Goal: Transaction & Acquisition: Purchase product/service

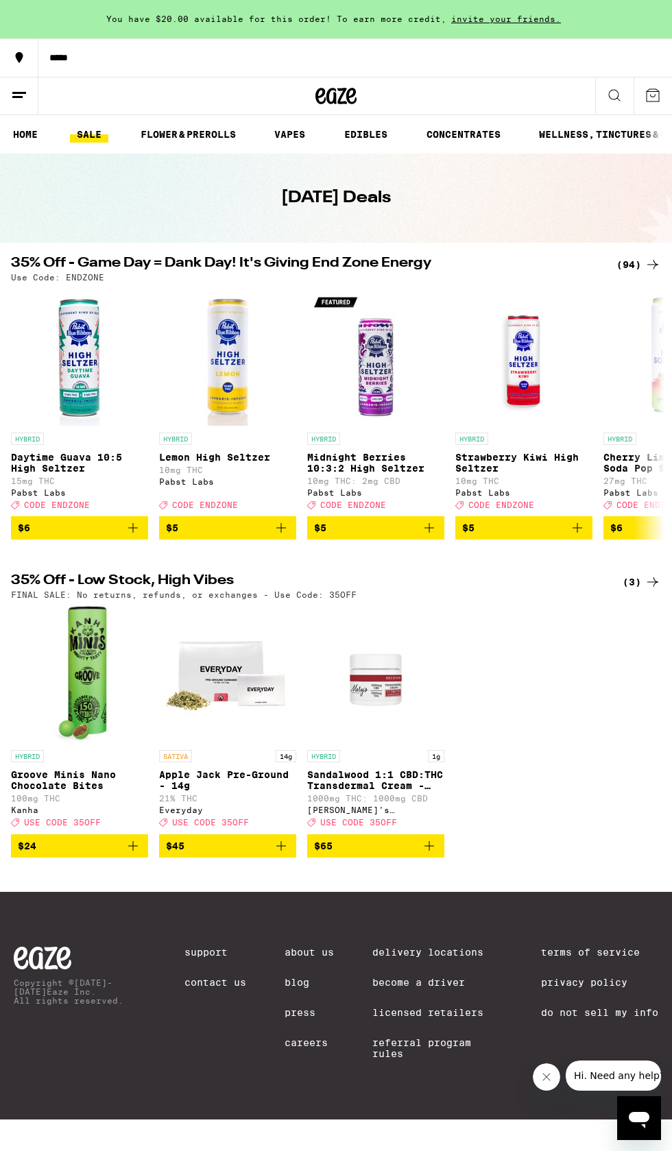
click at [330, 103] on icon at bounding box center [336, 96] width 21 height 16
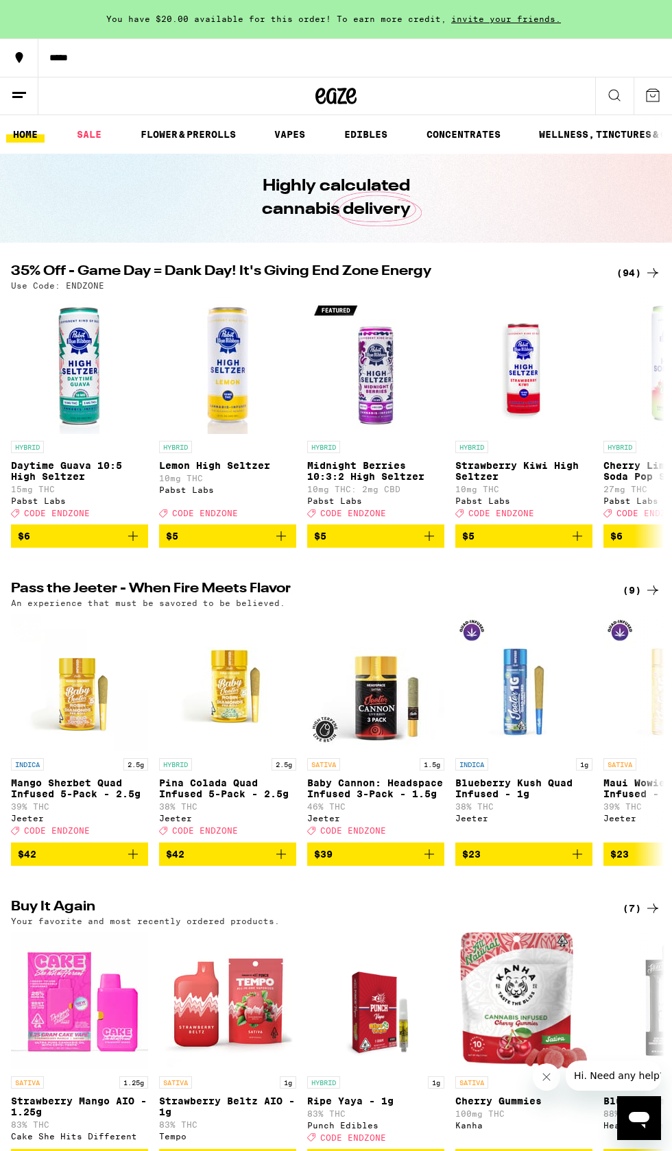
click at [639, 276] on div "(94)" at bounding box center [638, 273] width 45 height 16
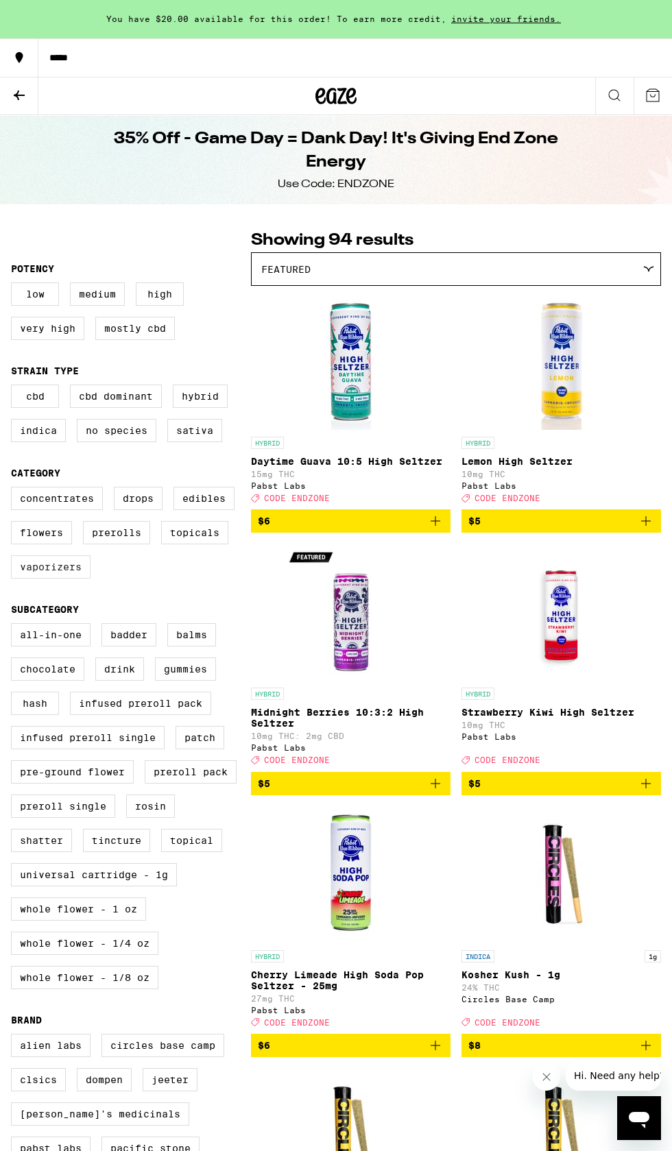
click at [62, 579] on label "Vaporizers" at bounding box center [51, 566] width 80 height 23
click at [14, 489] on input "Vaporizers" at bounding box center [14, 489] width 1 height 1
checkbox input "true"
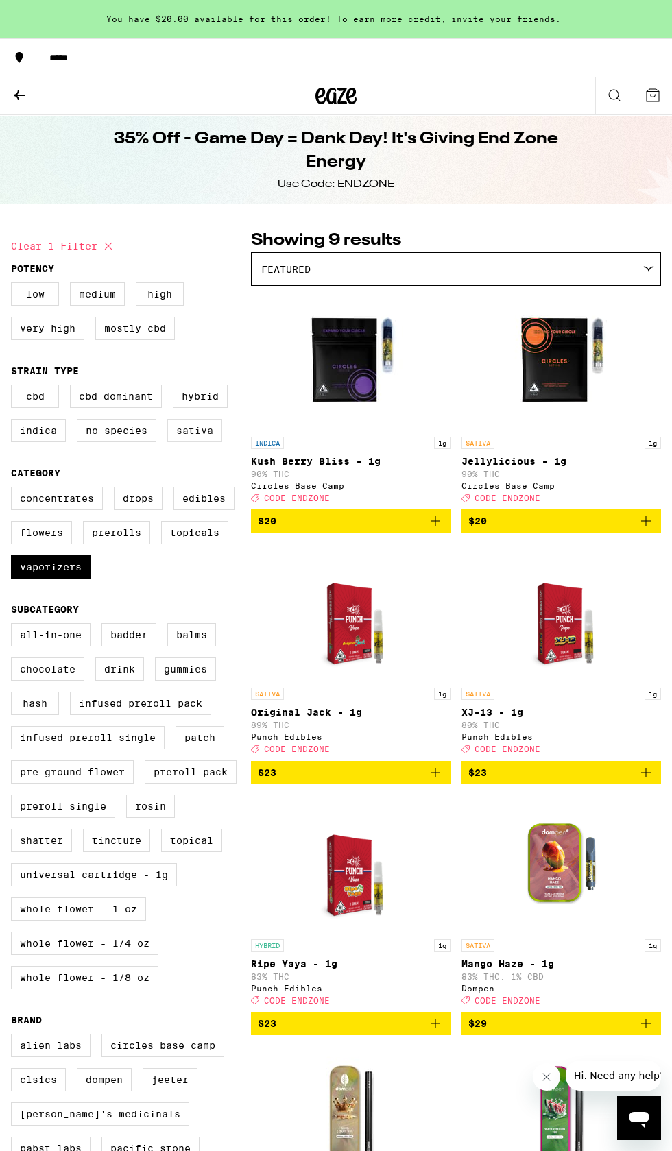
click at [205, 442] on label "Sativa" at bounding box center [194, 430] width 55 height 23
click at [14, 387] on input "Sativa" at bounding box center [14, 387] width 1 height 1
checkbox input "true"
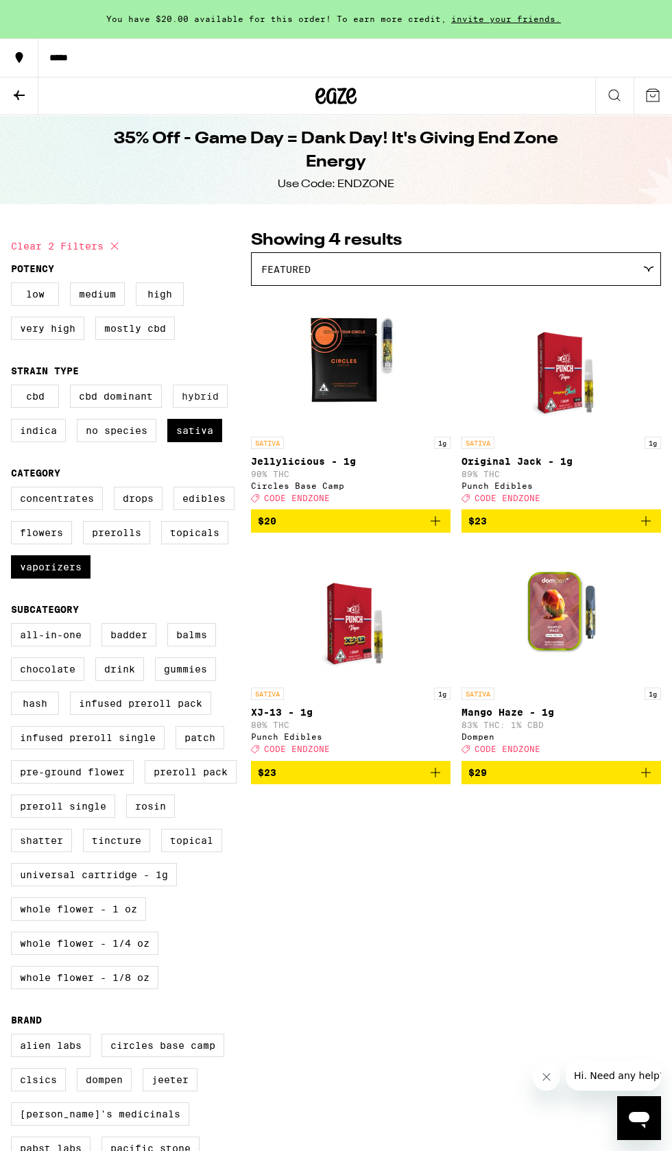
click at [213, 408] on label "Hybrid" at bounding box center [200, 396] width 55 height 23
click at [14, 387] on input "Hybrid" at bounding box center [14, 387] width 1 height 1
checkbox input "true"
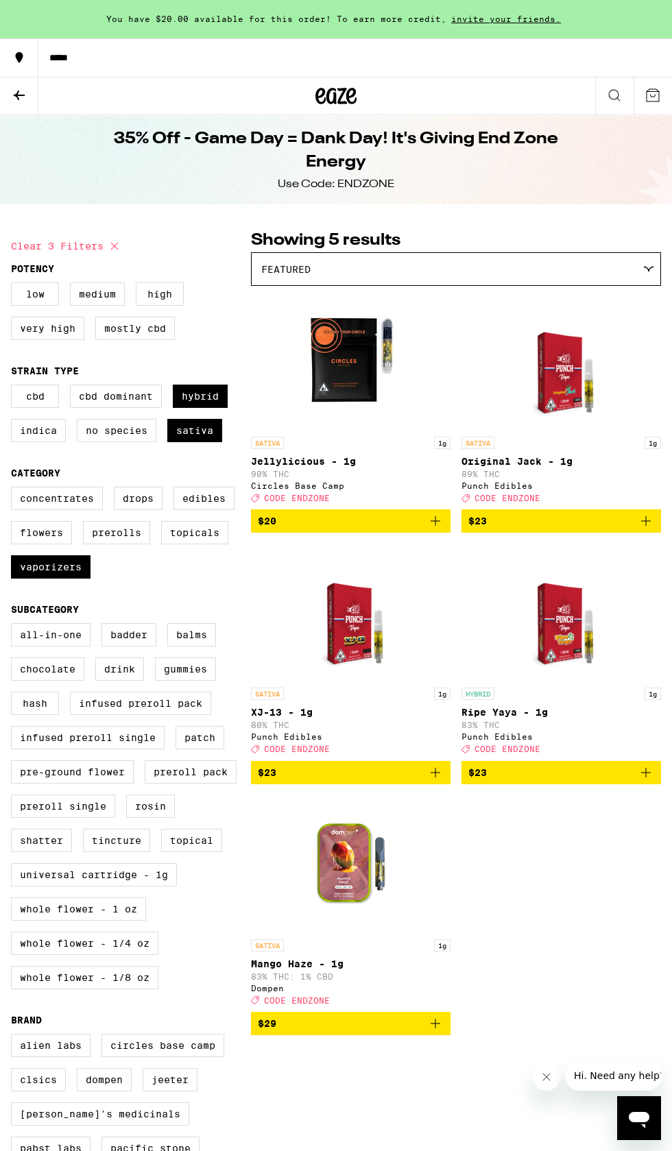
click at [437, 529] on icon "Add to bag" at bounding box center [435, 521] width 16 height 16
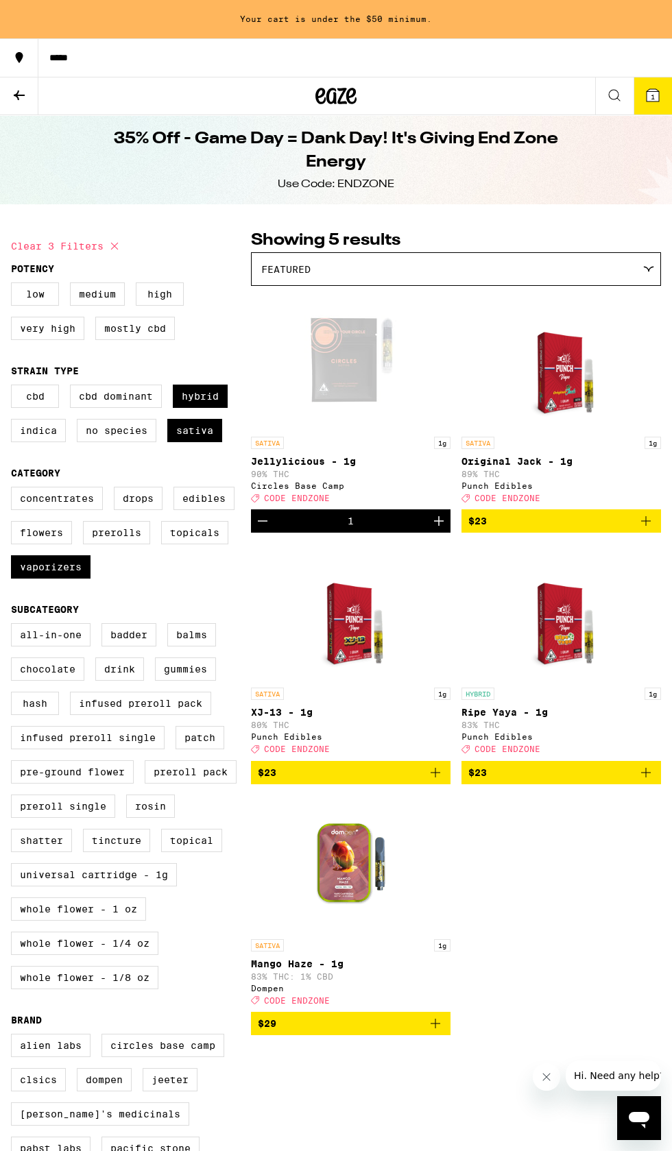
click at [438, 526] on icon "Increment" at bounding box center [439, 521] width 10 height 10
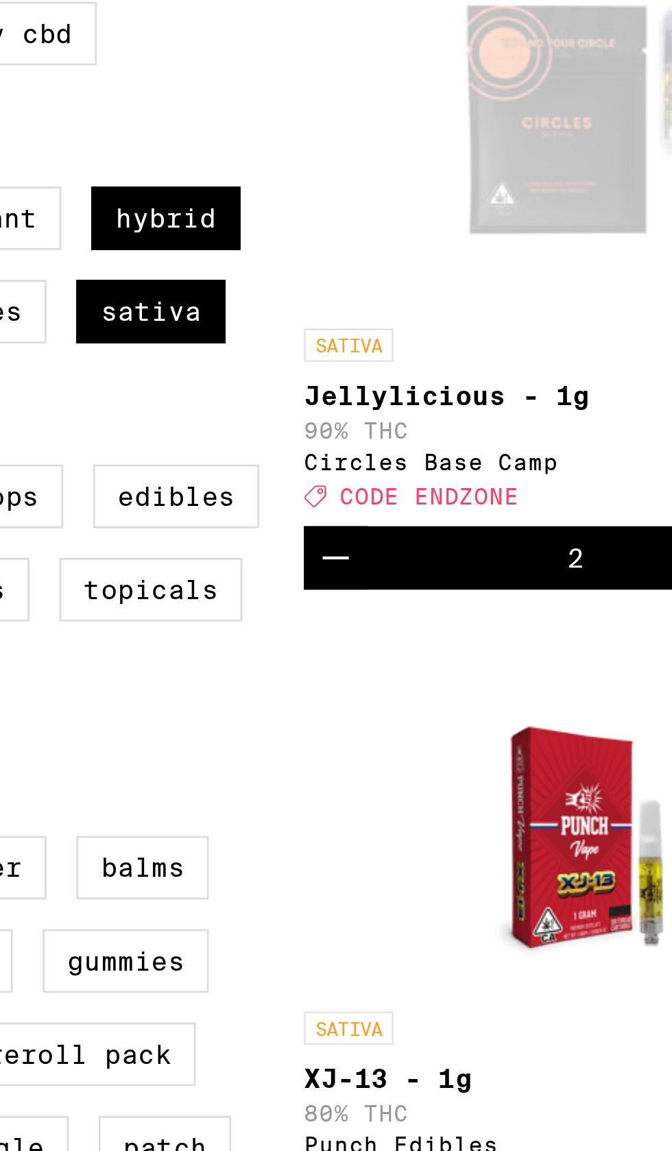
click at [268, 529] on icon "Decrement" at bounding box center [262, 521] width 16 height 16
click at [265, 529] on icon "Decrement" at bounding box center [262, 521] width 16 height 16
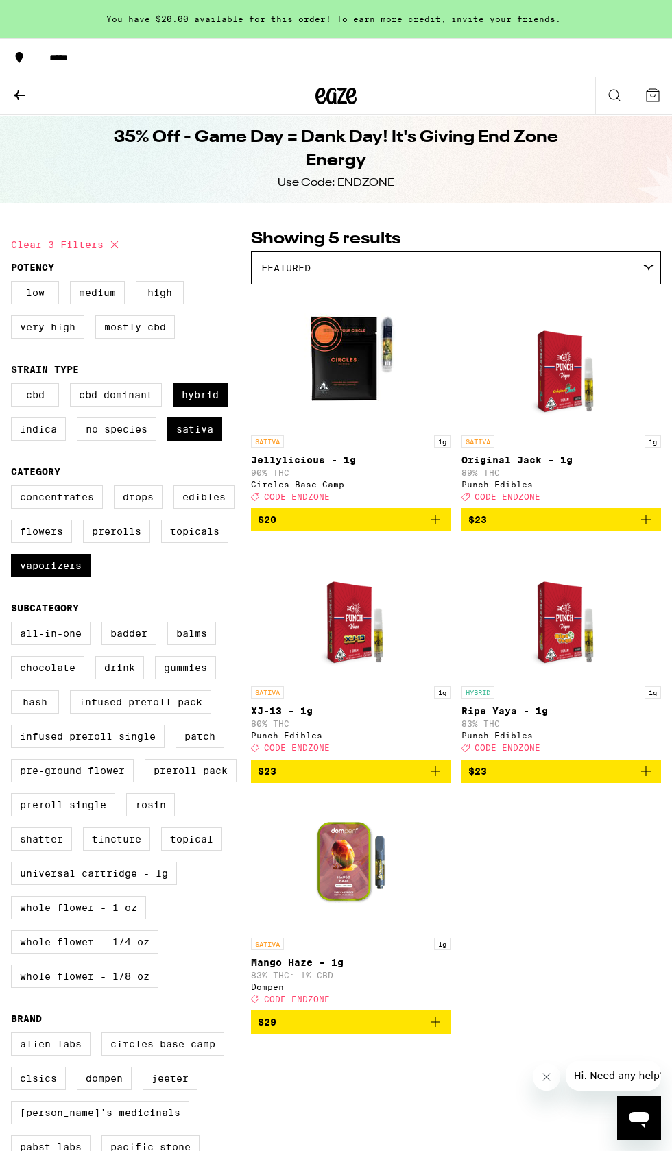
scroll to position [4, 0]
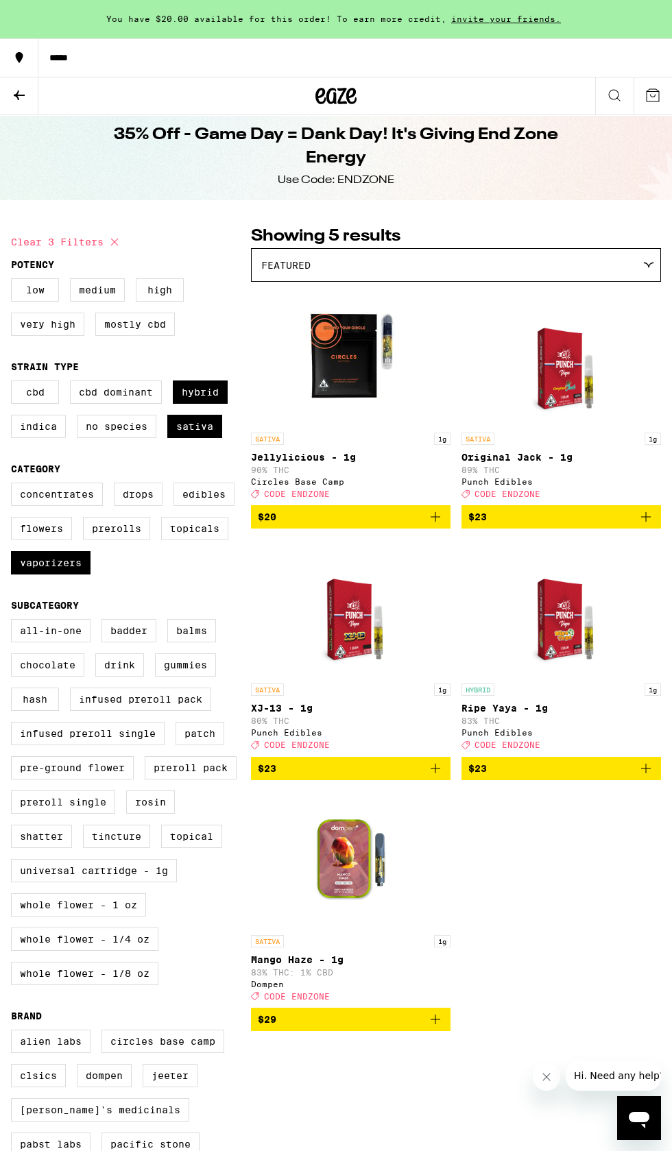
click at [444, 1031] on button "$29" at bounding box center [350, 1019] width 199 height 23
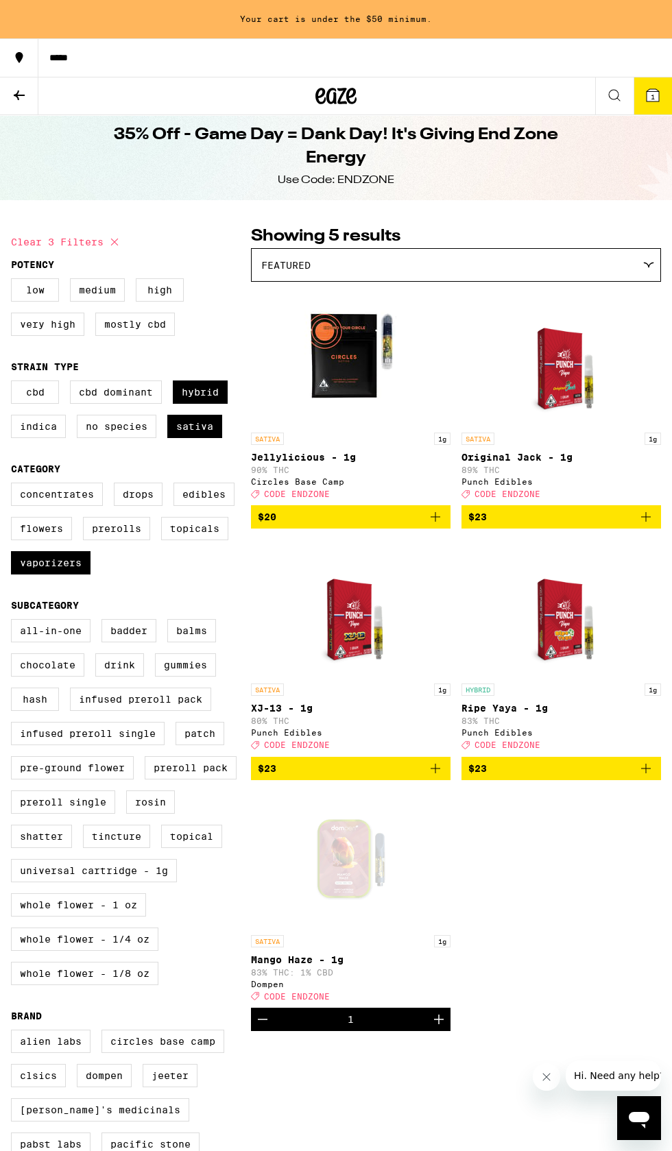
click at [644, 777] on icon "Add to bag" at bounding box center [646, 768] width 16 height 16
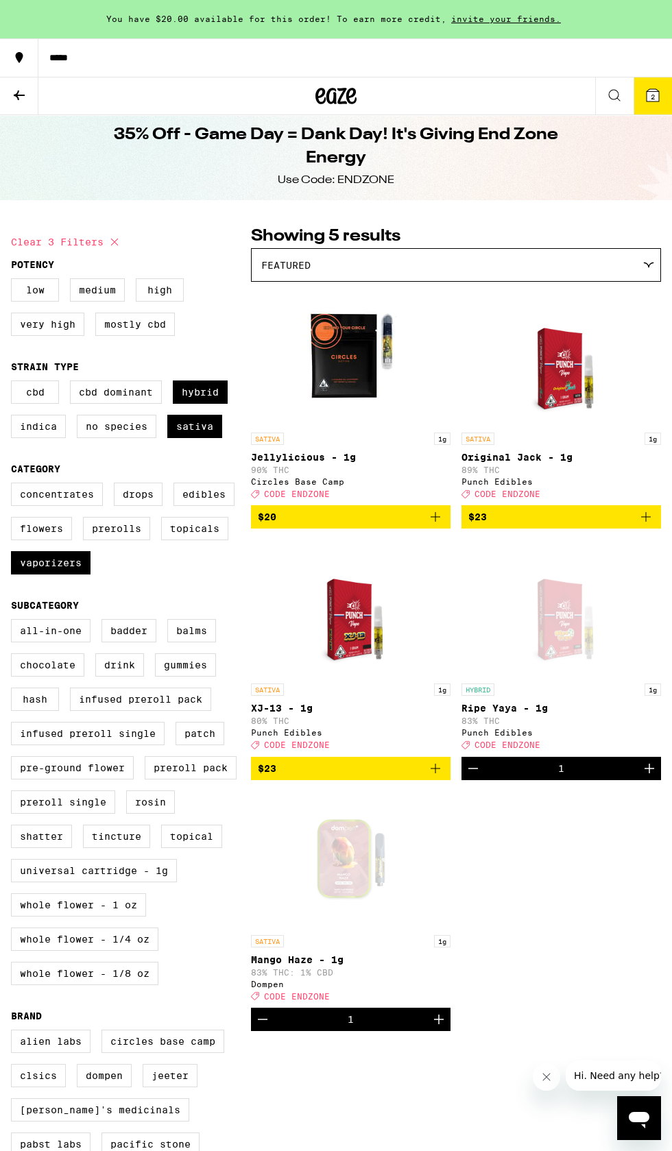
click at [646, 88] on icon at bounding box center [652, 95] width 16 height 16
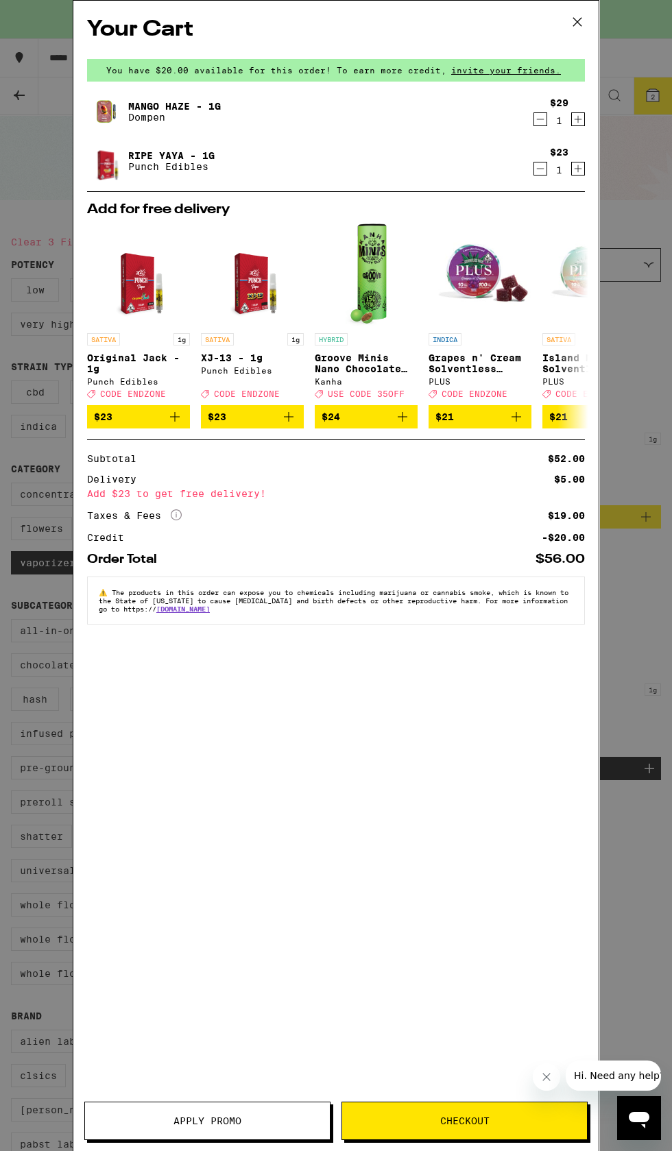
click at [239, 1121] on span "Apply Promo" at bounding box center [207, 1121] width 68 height 10
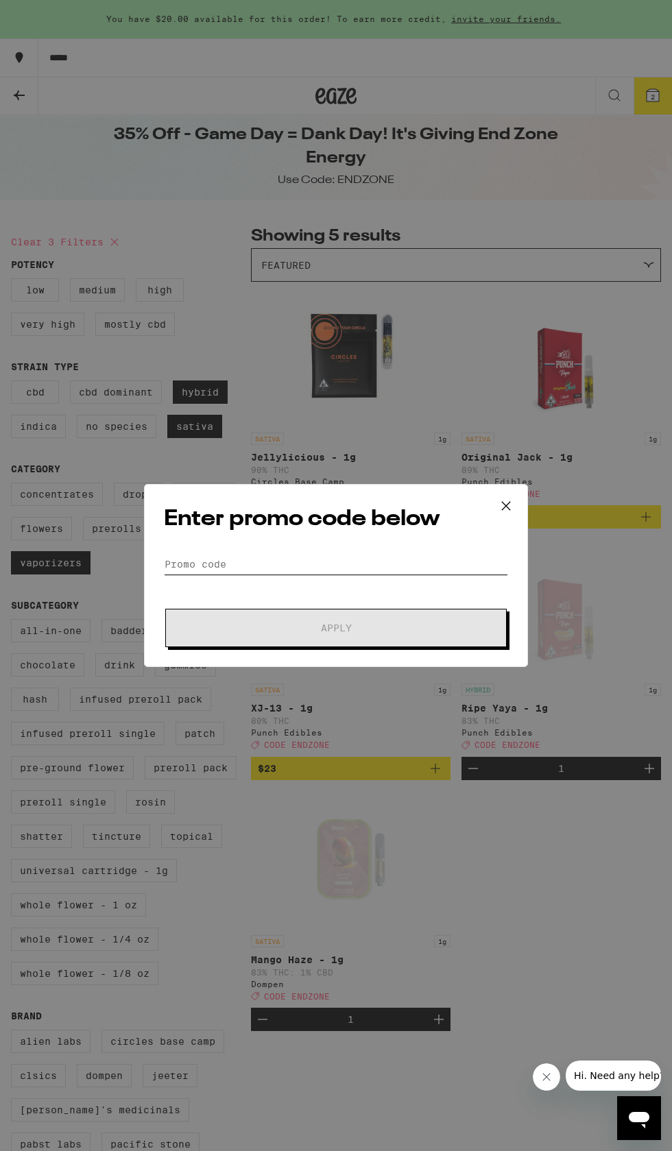
click at [343, 557] on input "Promo Code" at bounding box center [336, 564] width 344 height 21
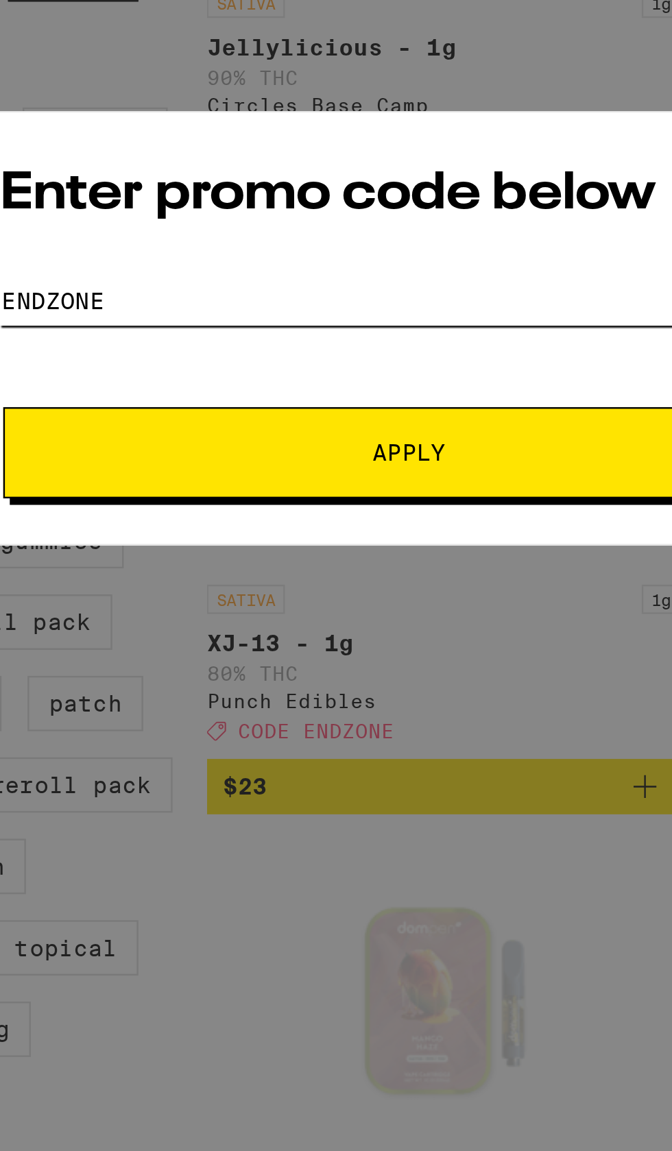
type input "Endzone"
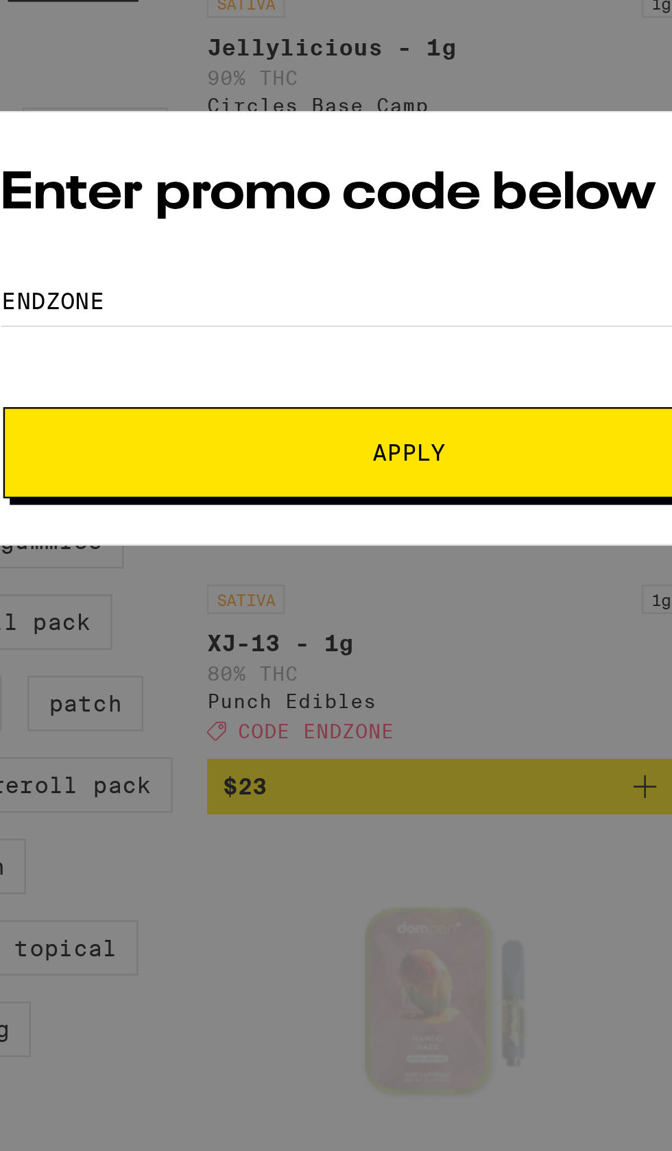
click at [350, 627] on span "Apply" at bounding box center [336, 628] width 31 height 10
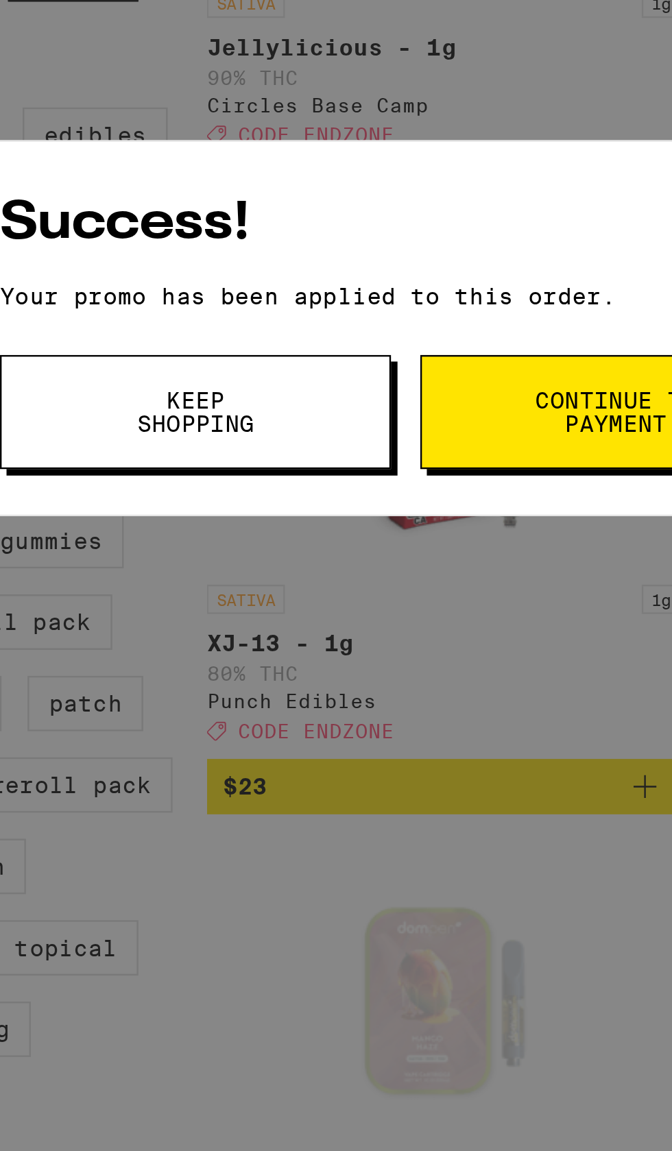
click at [376, 615] on button "Continue to payment" at bounding box center [423, 611] width 165 height 48
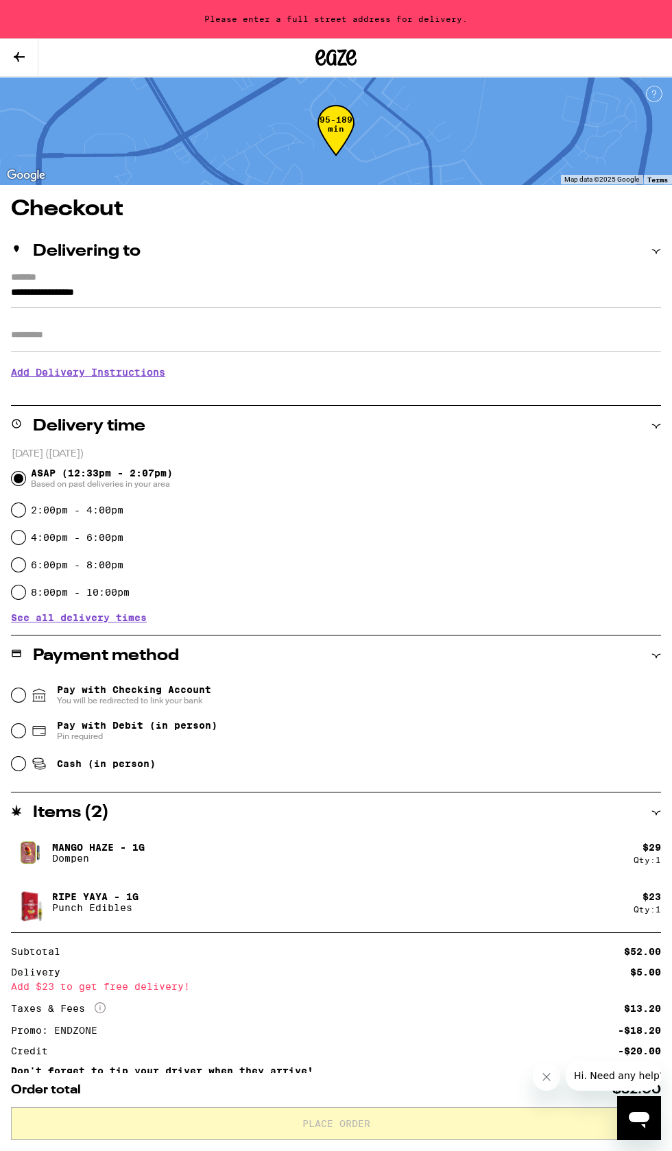
scroll to position [24, 0]
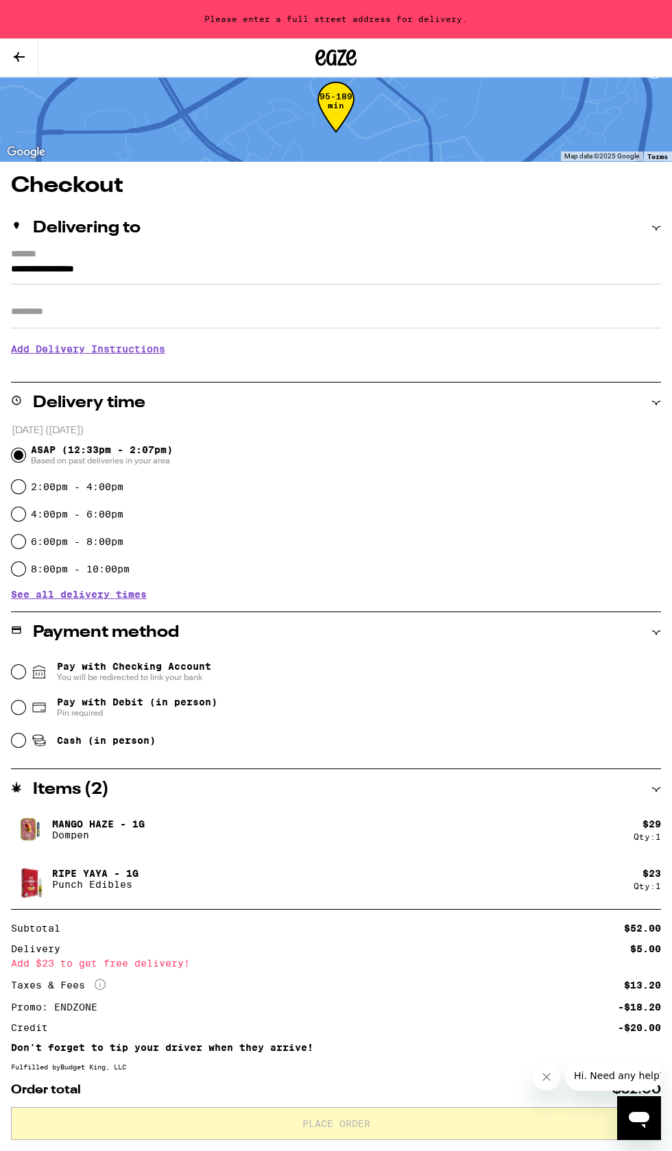
click at [540, 1068] on button "Close message from company" at bounding box center [545, 1076] width 27 height 27
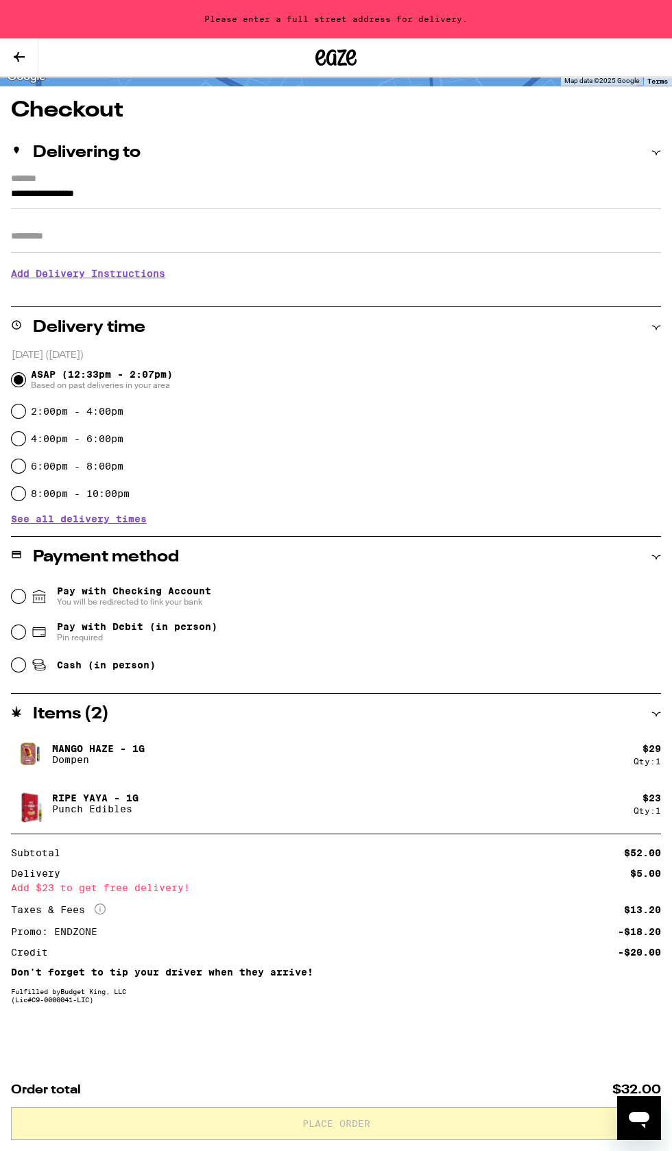
click at [39, 664] on icon at bounding box center [38, 664] width 10 height 4
click at [25, 664] on input "Cash (in person)" at bounding box center [19, 665] width 14 height 14
radio input "true"
click at [175, 192] on input "**********" at bounding box center [336, 197] width 650 height 23
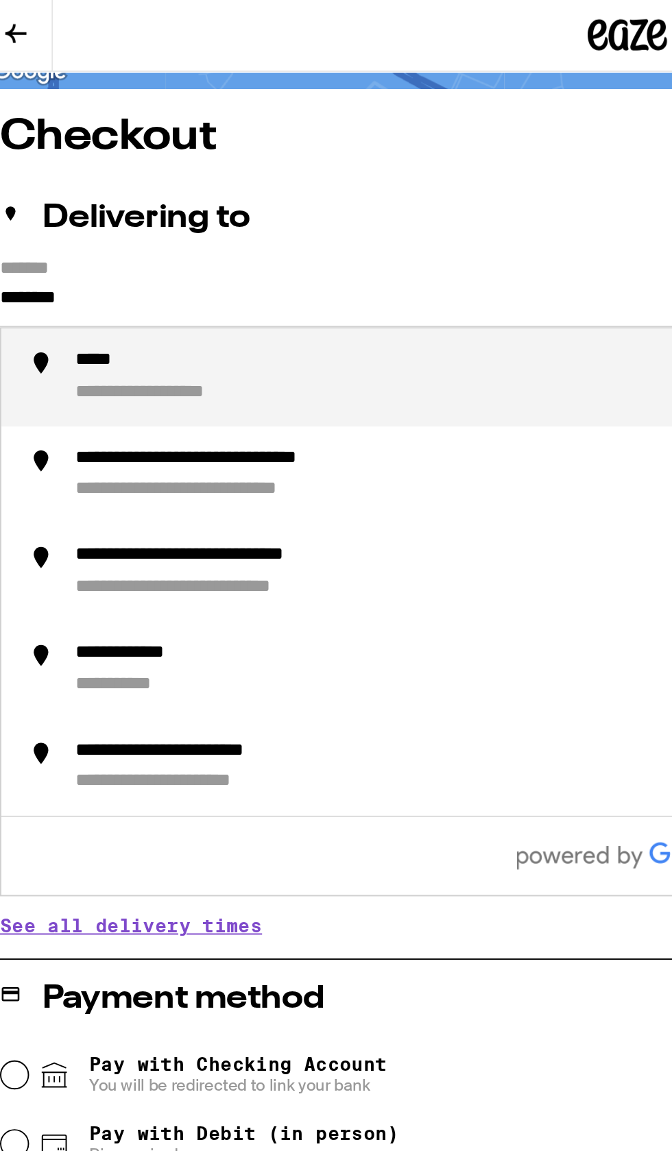
type input "******"
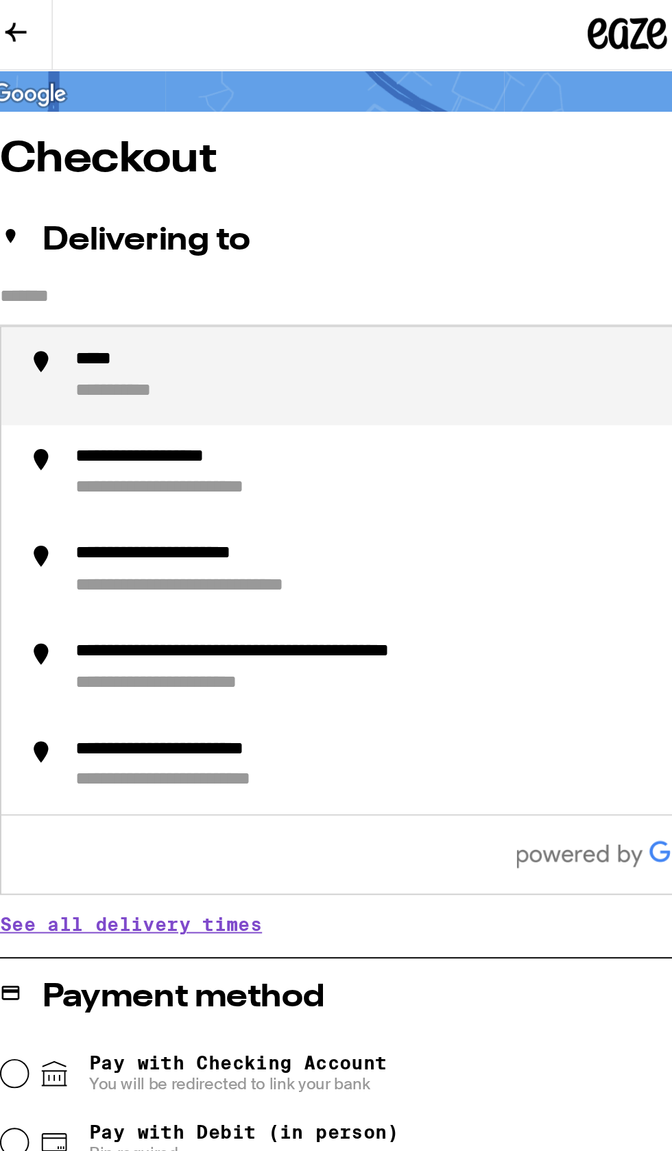
scroll to position [90, 0]
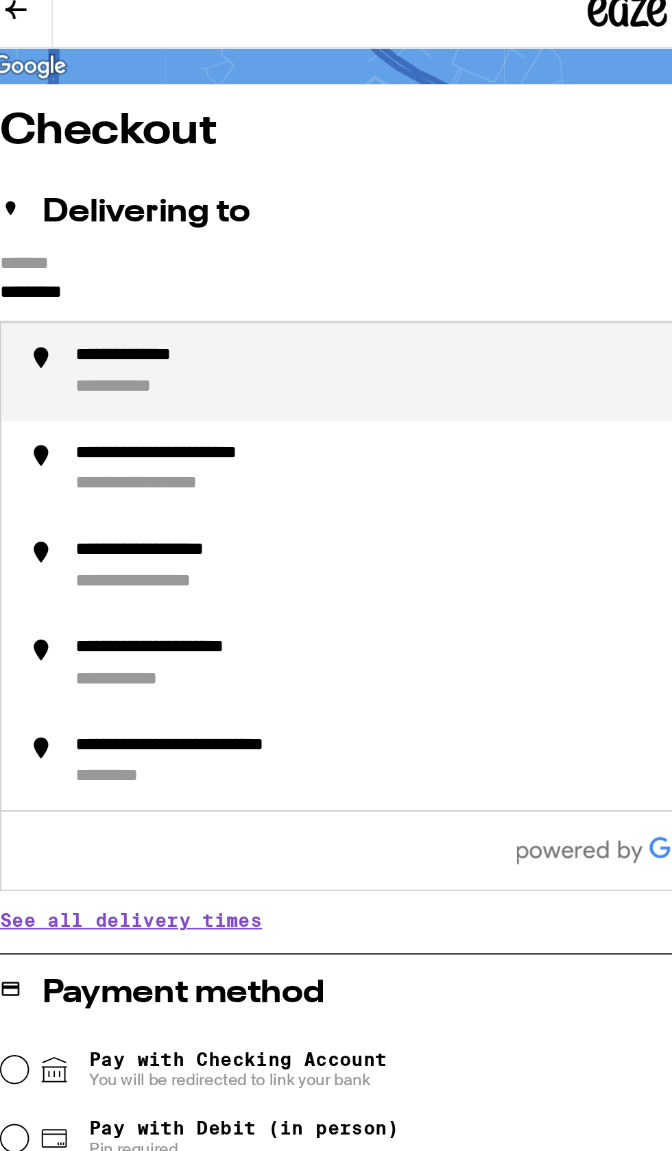
click at [210, 239] on div "**********" at bounding box center [349, 244] width 599 height 29
type input "**********"
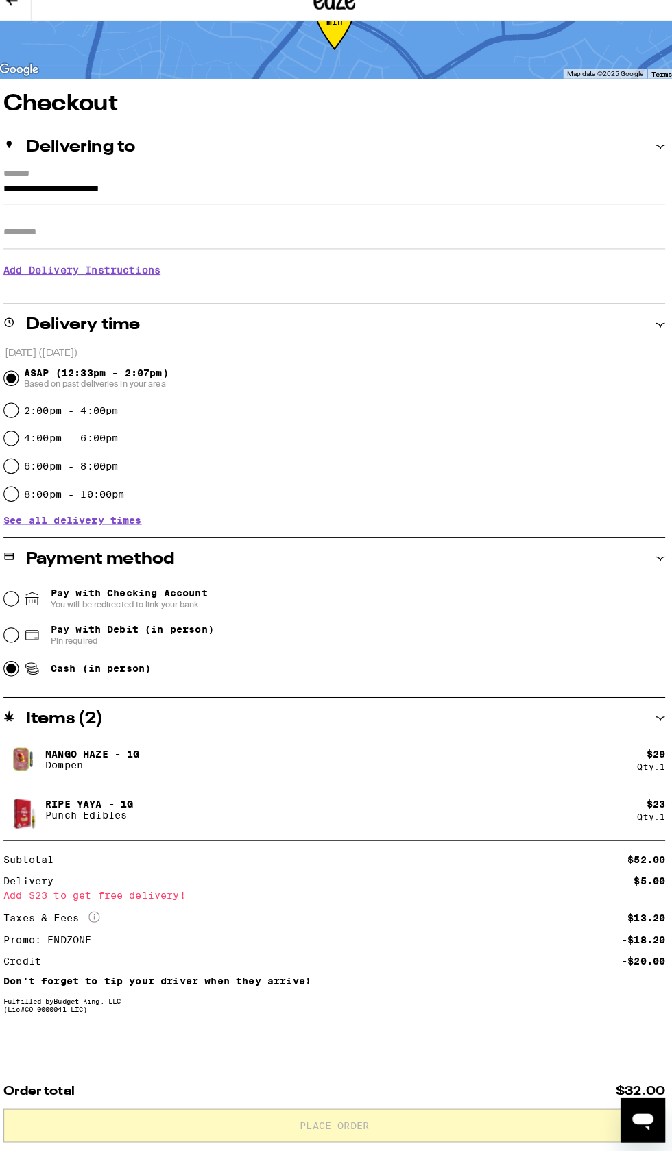
scroll to position [0, 0]
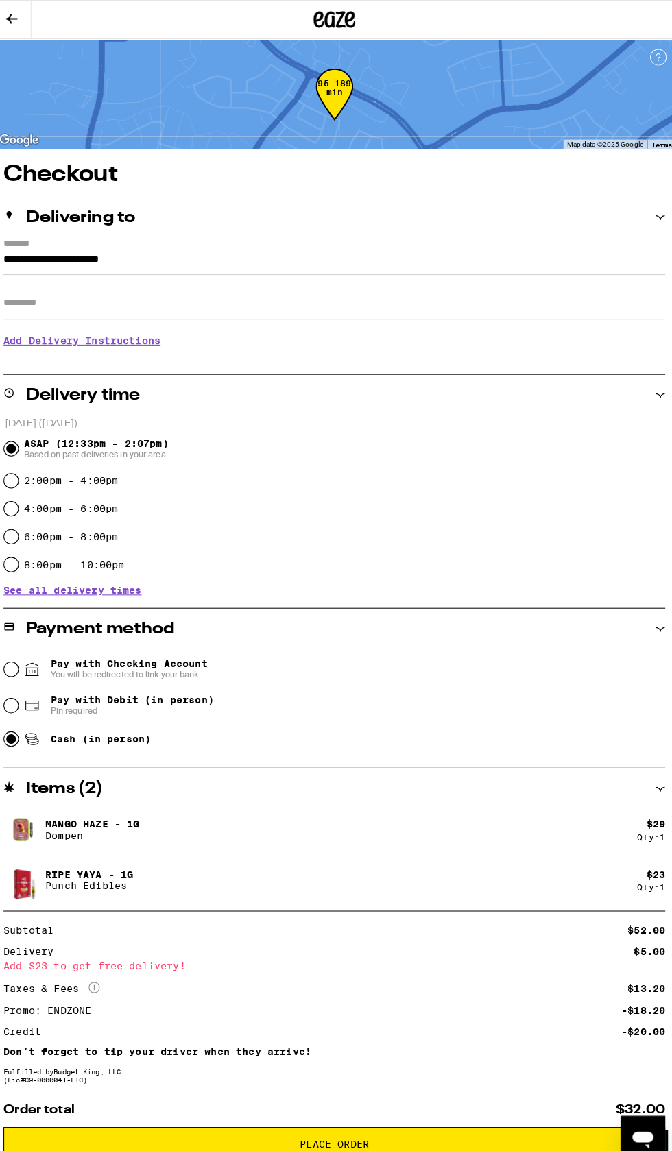
click at [82, 339] on h3 "Add Delivery Instructions" at bounding box center [336, 335] width 650 height 32
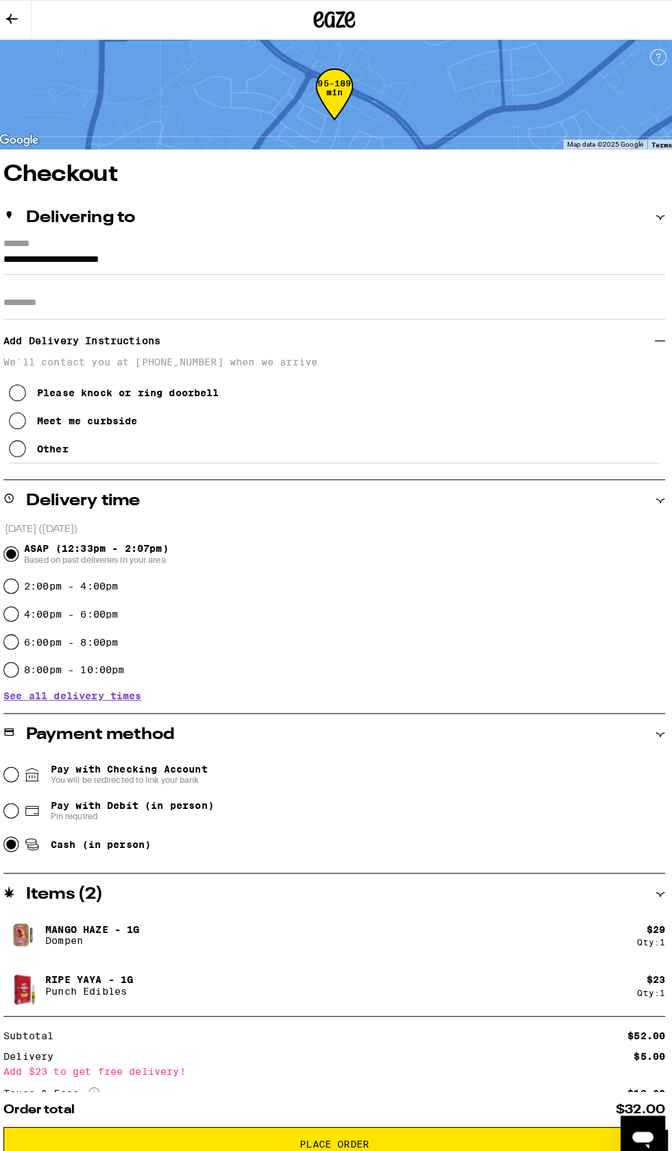
click at [25, 420] on icon at bounding box center [24, 413] width 16 height 16
click at [25, 446] on icon at bounding box center [24, 441] width 16 height 16
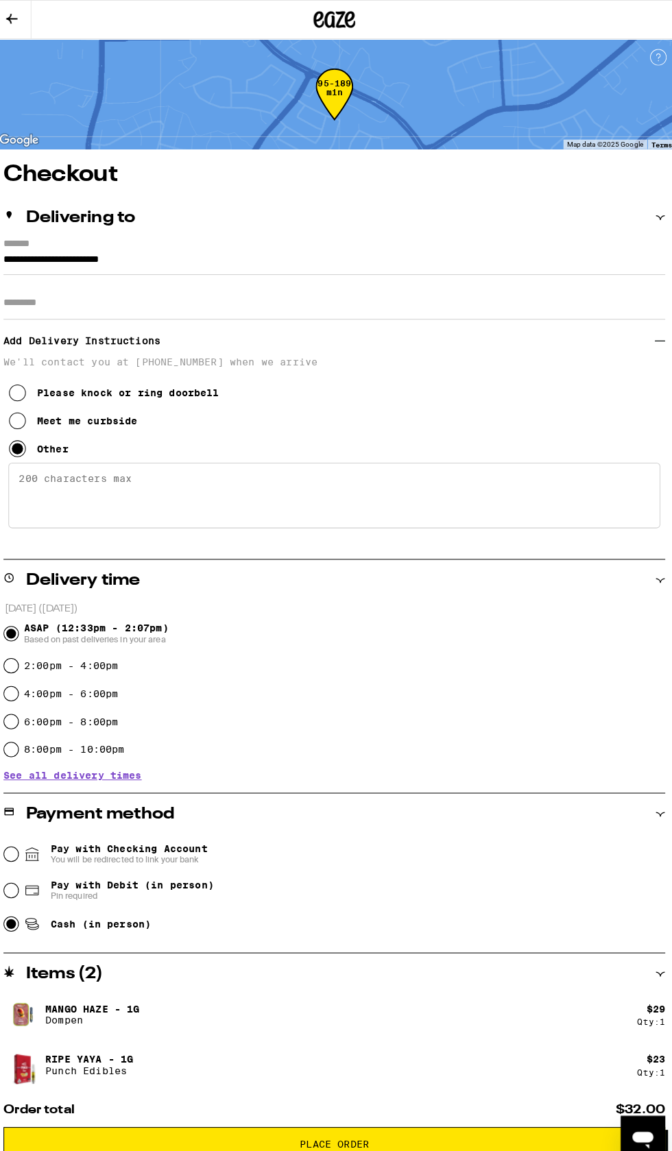
click at [96, 503] on textarea "Enter any other delivery instructions you want driver to know" at bounding box center [336, 486] width 640 height 64
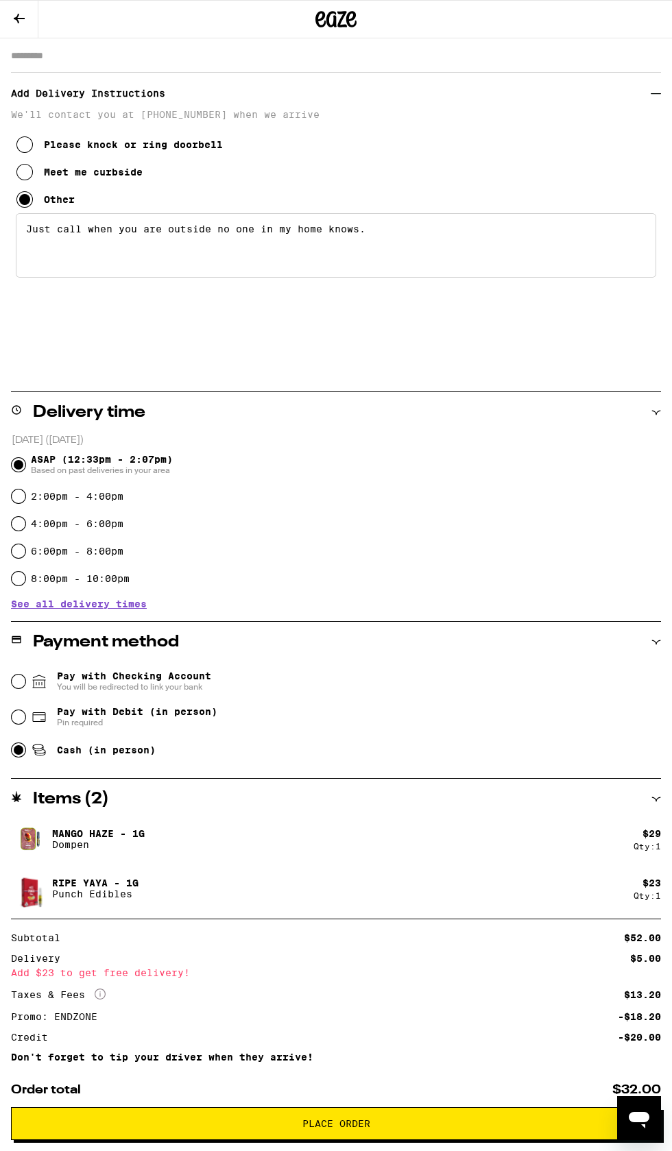
scroll to position [242, 0]
type textarea "Just call when you are outside no one in my home knows."
click at [81, 604] on span "See all delivery times" at bounding box center [79, 603] width 136 height 10
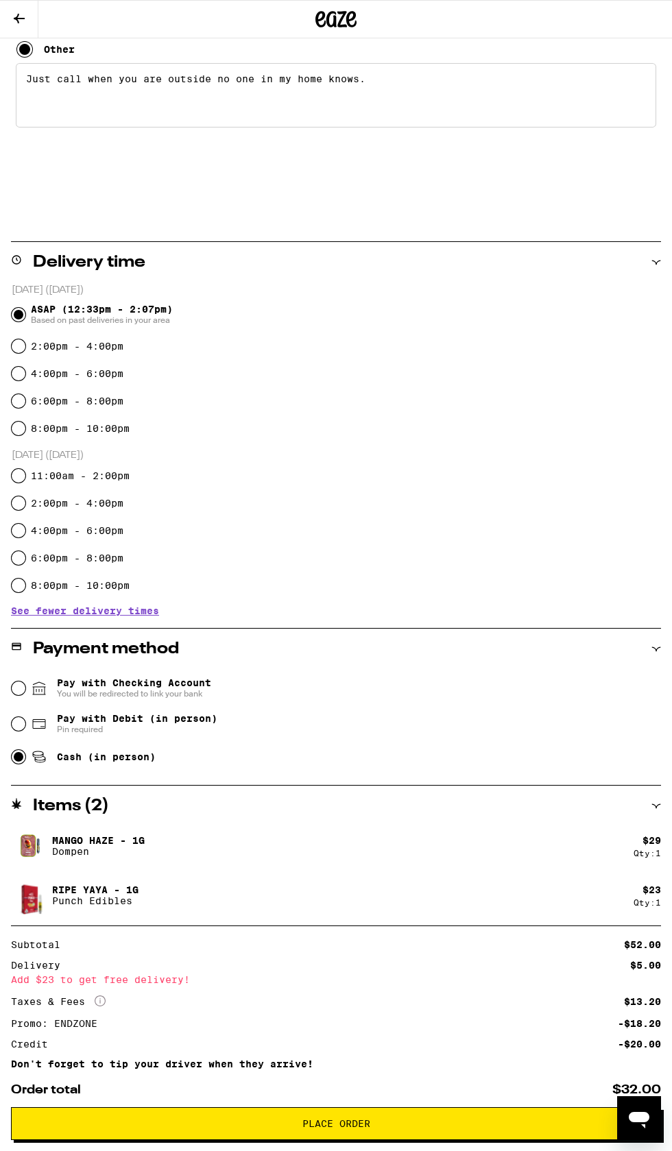
scroll to position [486, 0]
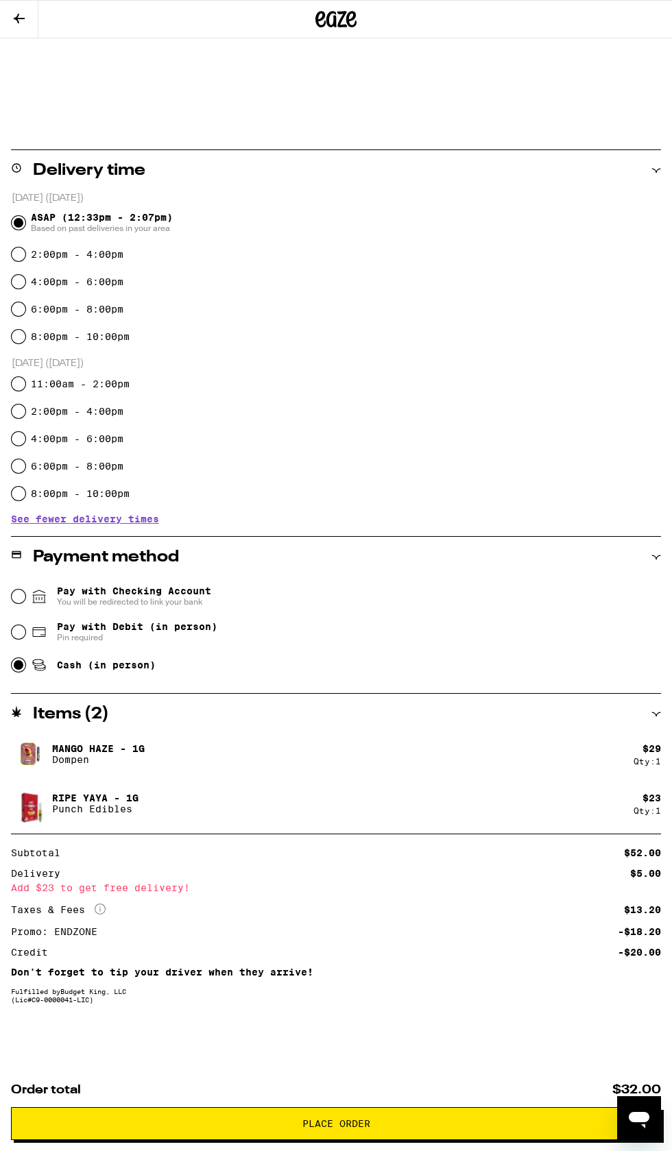
click at [465, 1124] on span "Place Order" at bounding box center [336, 1124] width 627 height 10
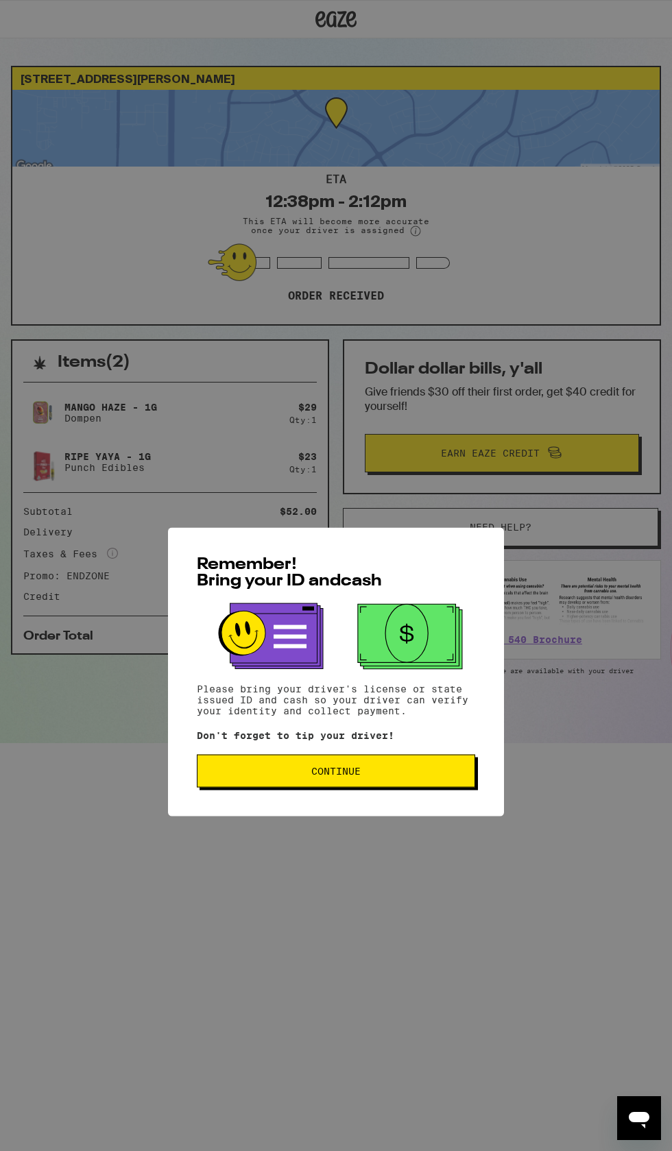
click at [396, 679] on span "Continue" at bounding box center [335, 675] width 255 height 10
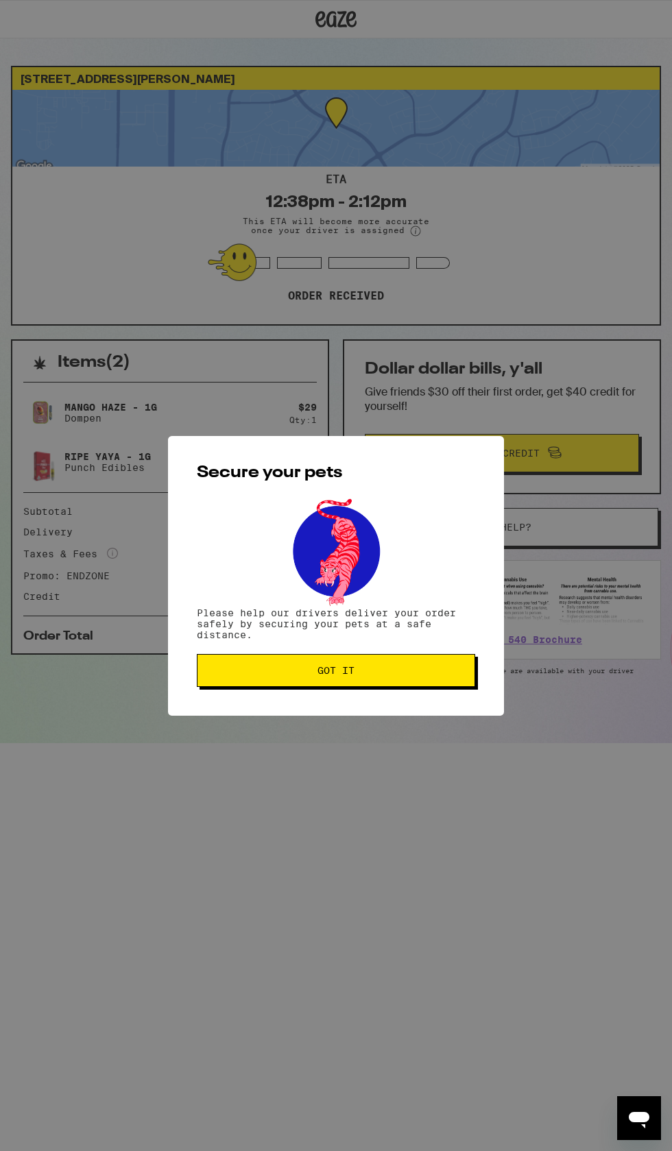
click at [420, 672] on span "Got it" at bounding box center [335, 671] width 255 height 10
